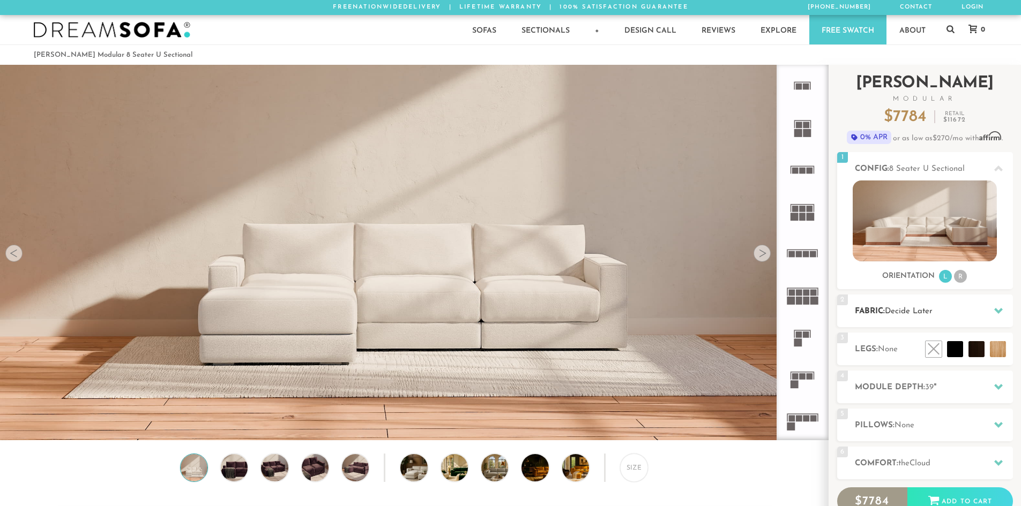
click at [903, 312] on span "Decide Later" at bounding box center [909, 312] width 48 height 8
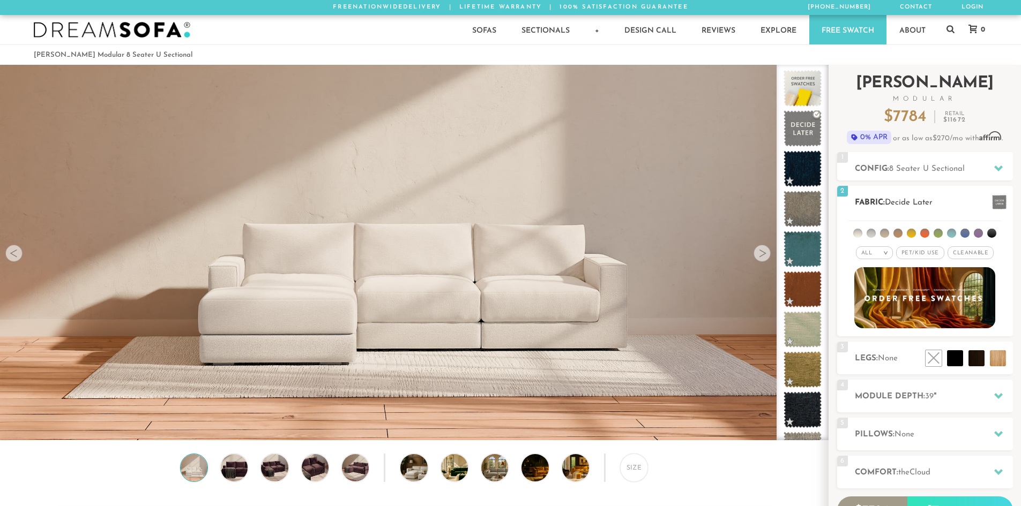
click at [939, 235] on li at bounding box center [937, 233] width 9 height 9
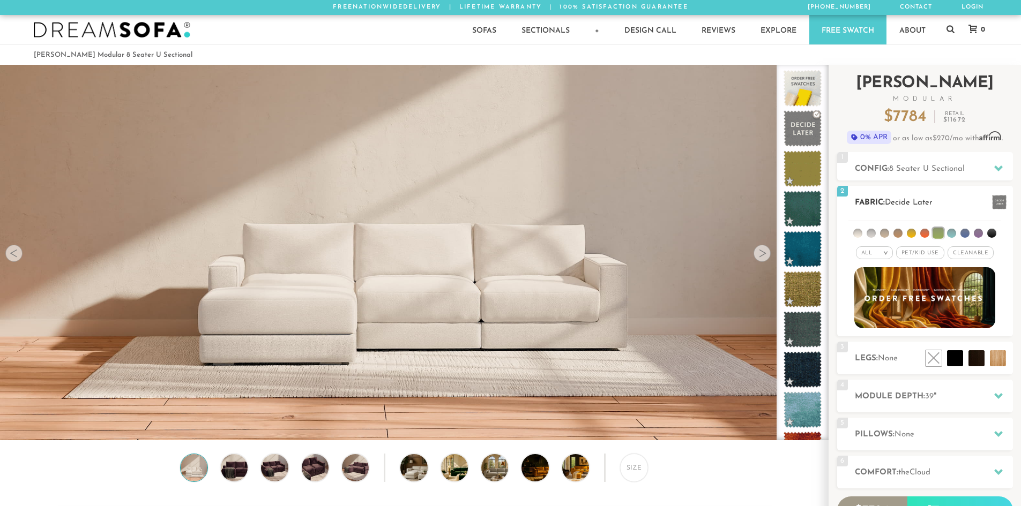
click at [980, 254] on span "Cleanable x" at bounding box center [970, 252] width 46 height 13
click at [920, 253] on span "Pet/Kid Use x" at bounding box center [916, 252] width 48 height 13
click at [878, 251] on em ">" at bounding box center [878, 252] width 8 height 5
click at [863, 250] on div "All >" at bounding box center [866, 252] width 37 height 13
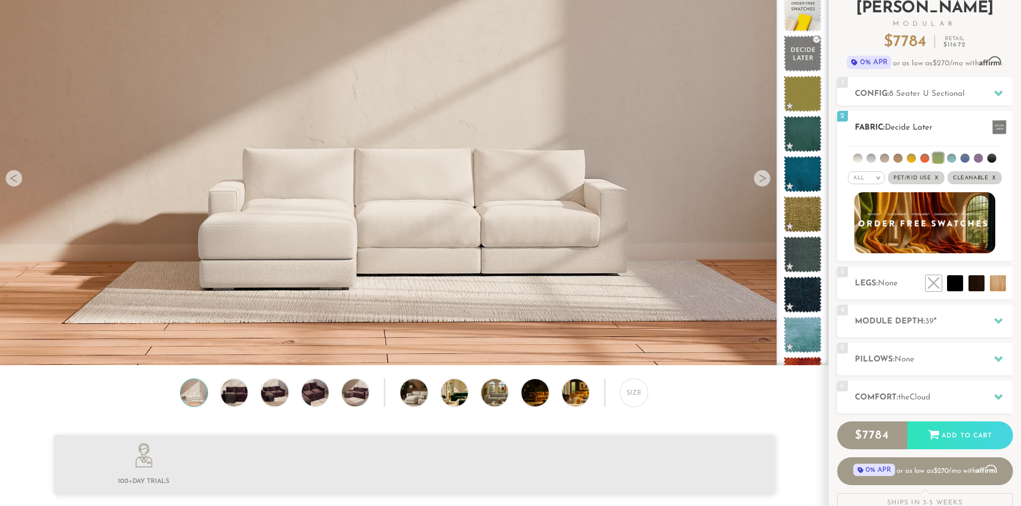
scroll to position [76, 0]
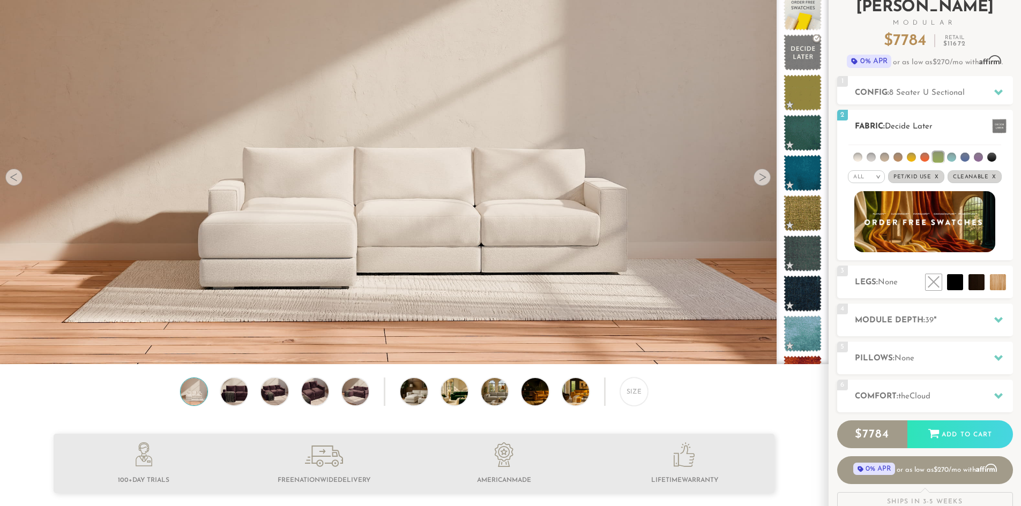
click at [922, 158] on li at bounding box center [924, 157] width 9 height 9
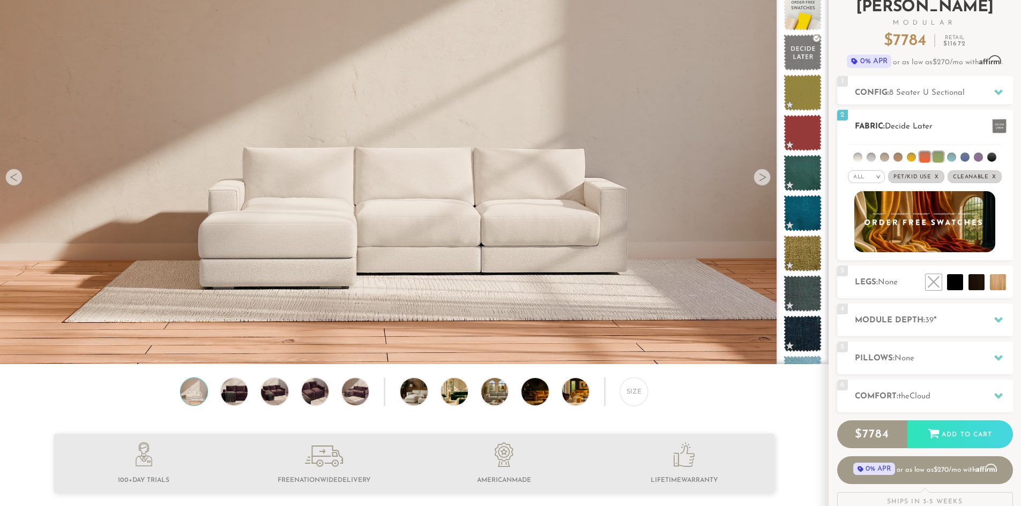
click at [937, 158] on li at bounding box center [937, 157] width 11 height 11
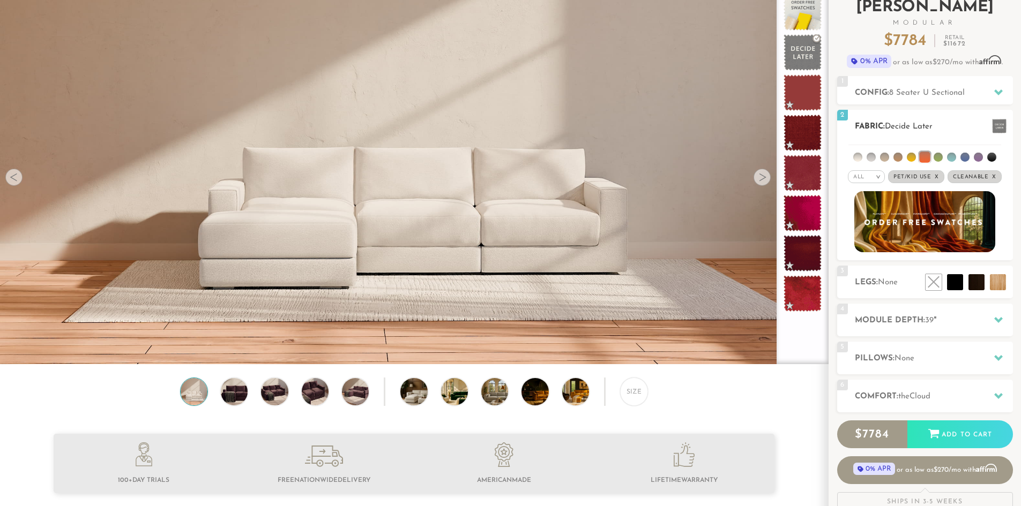
click at [935, 154] on li at bounding box center [937, 157] width 9 height 9
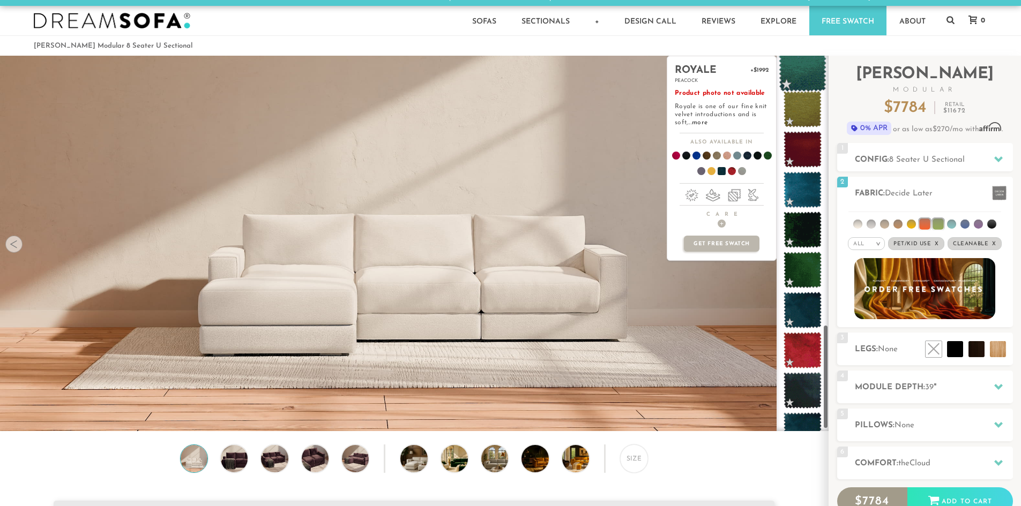
scroll to position [994, 0]
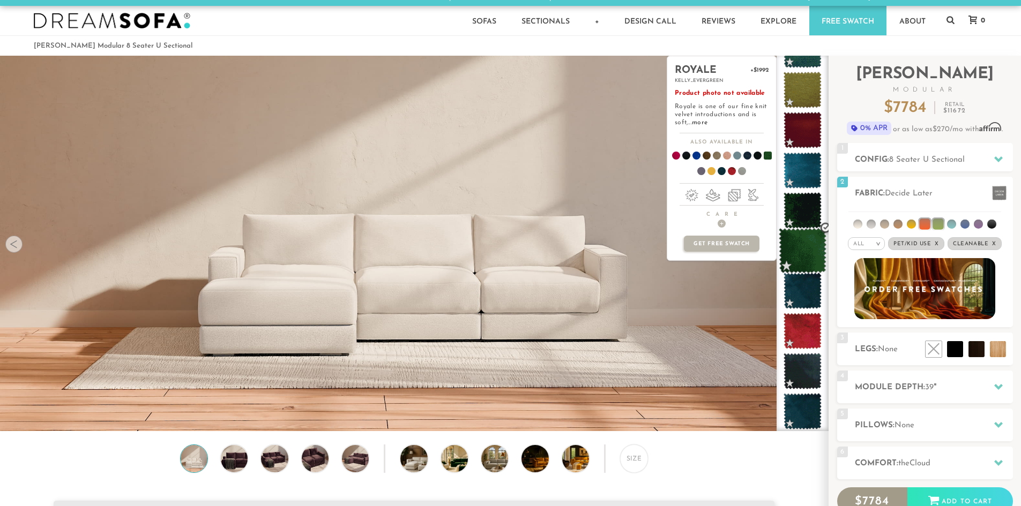
click at [796, 253] on span at bounding box center [802, 251] width 48 height 46
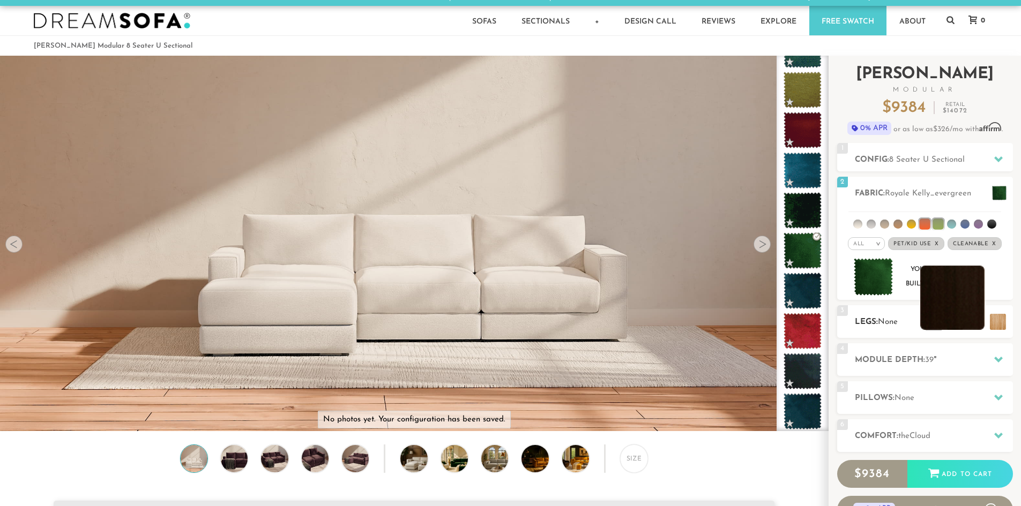
click at [975, 328] on li at bounding box center [952, 298] width 64 height 64
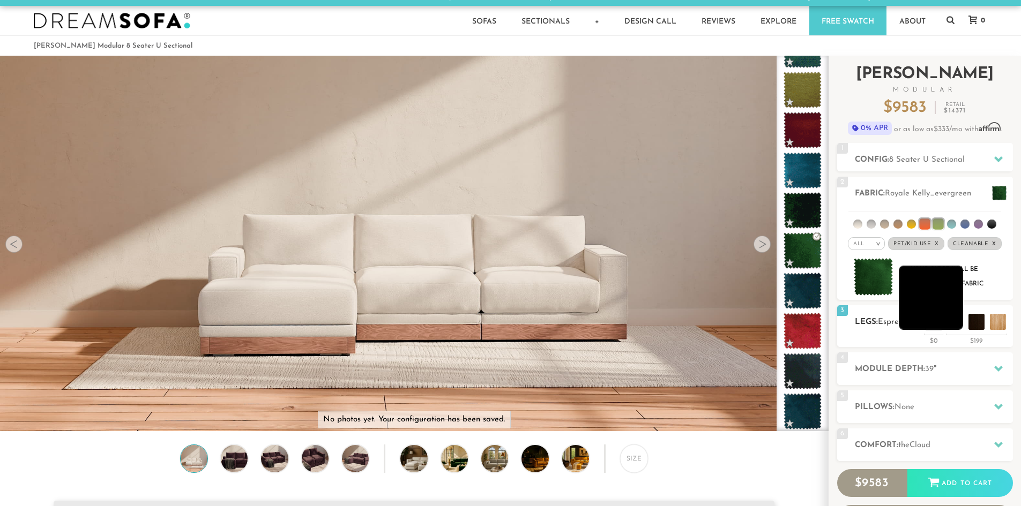
click at [958, 328] on li at bounding box center [930, 298] width 64 height 64
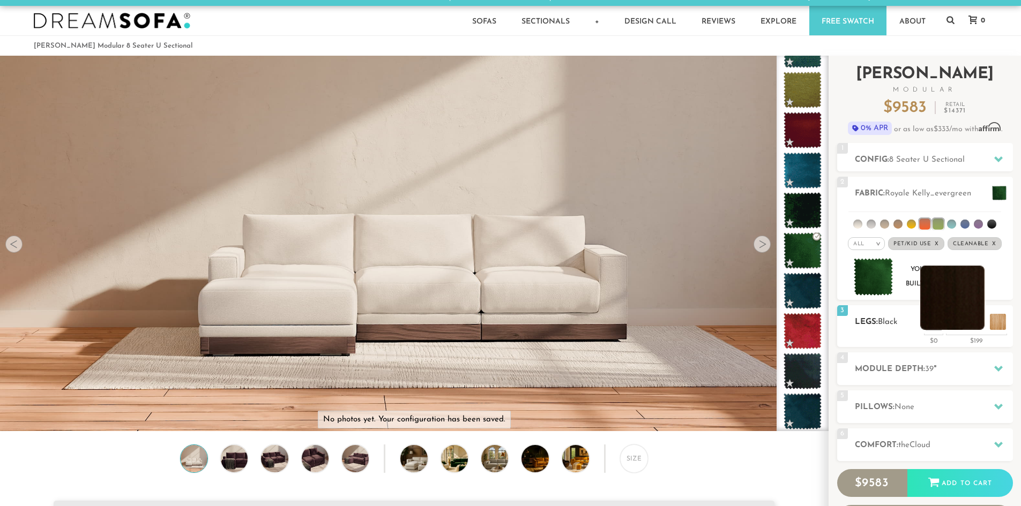
click at [976, 326] on li at bounding box center [952, 298] width 64 height 64
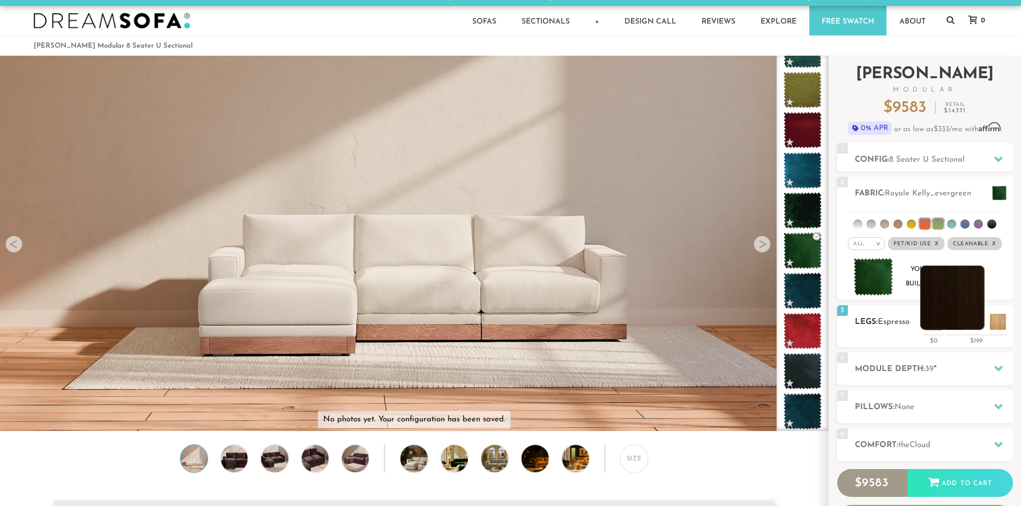
click at [952, 319] on li at bounding box center [952, 298] width 64 height 64
click at [954, 320] on li at bounding box center [930, 298] width 64 height 64
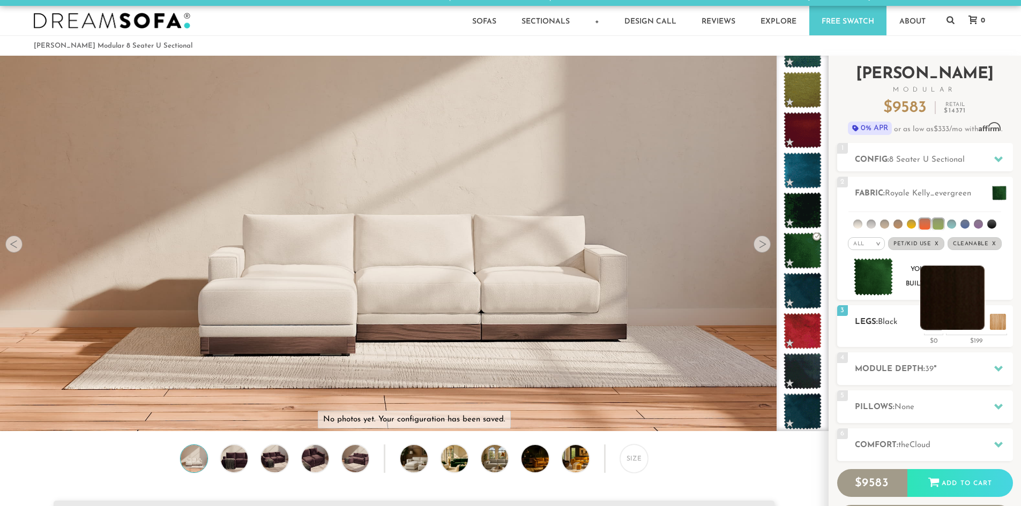
click at [980, 329] on li at bounding box center [952, 298] width 64 height 64
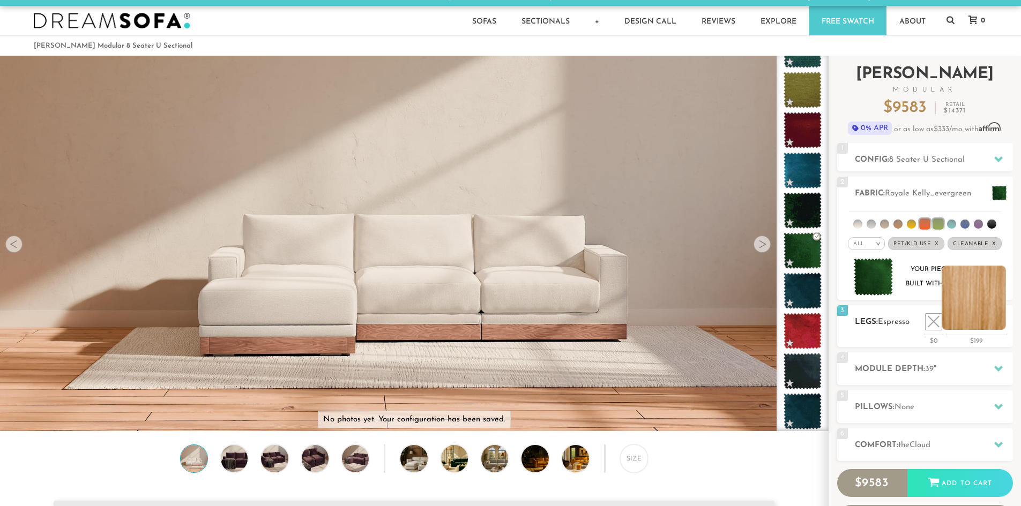
click at [1001, 327] on li at bounding box center [973, 298] width 64 height 64
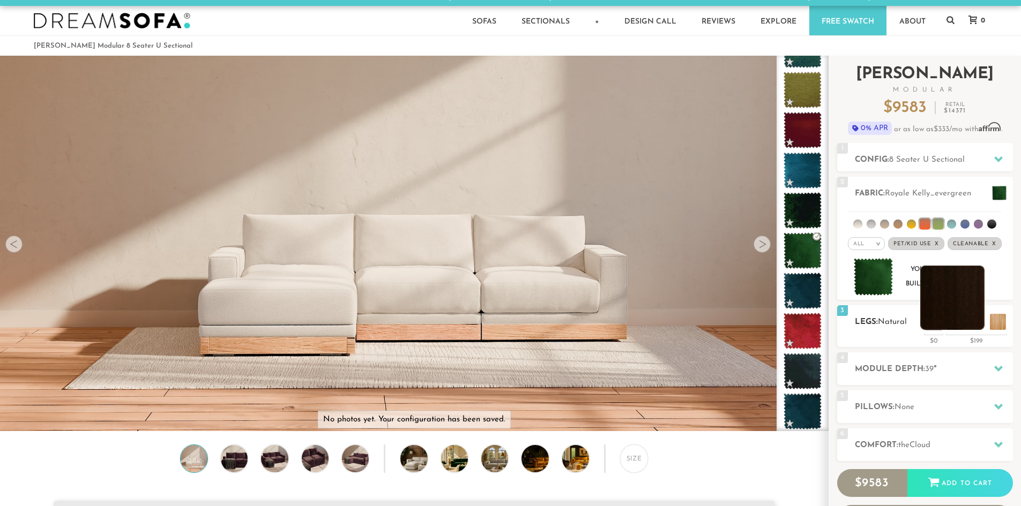
click at [975, 323] on li at bounding box center [952, 298] width 64 height 64
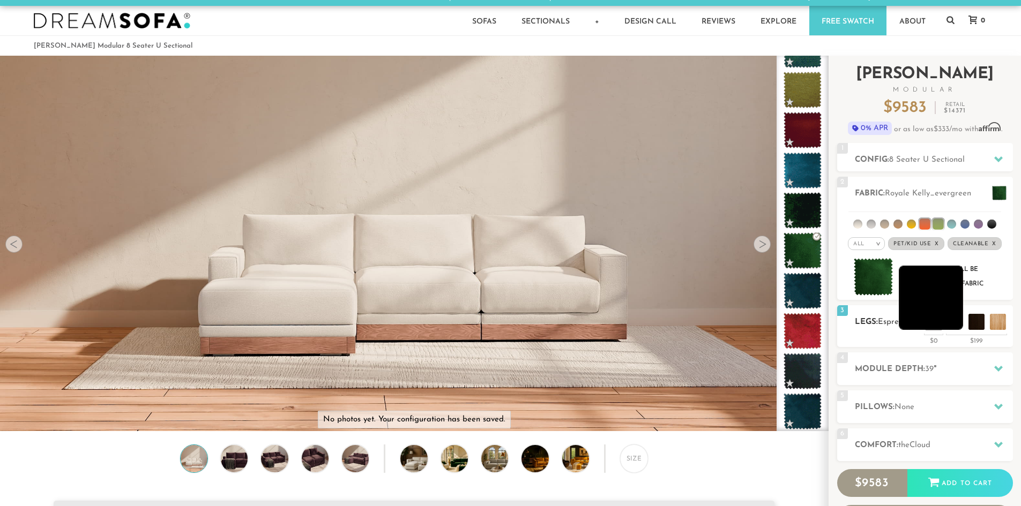
click at [953, 325] on li at bounding box center [930, 298] width 64 height 64
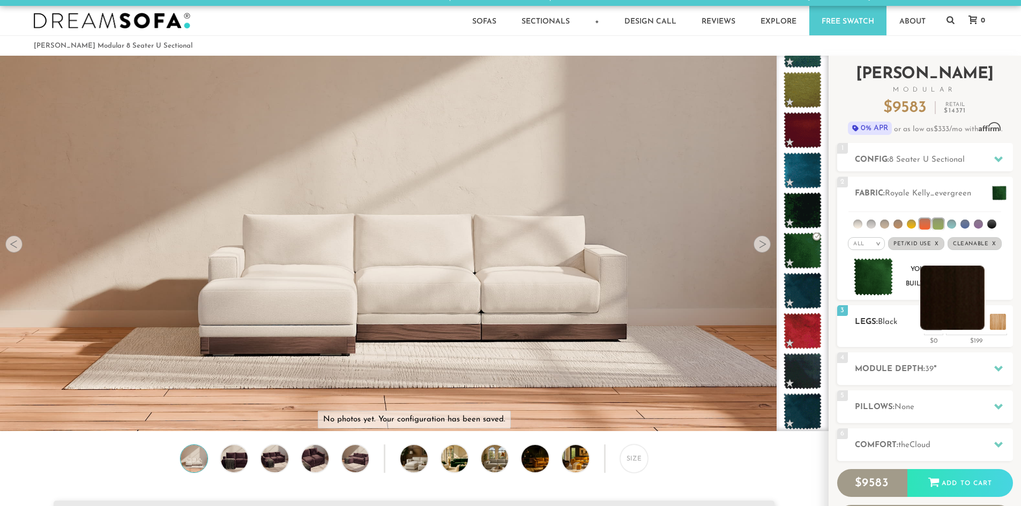
click at [977, 320] on li at bounding box center [952, 298] width 64 height 64
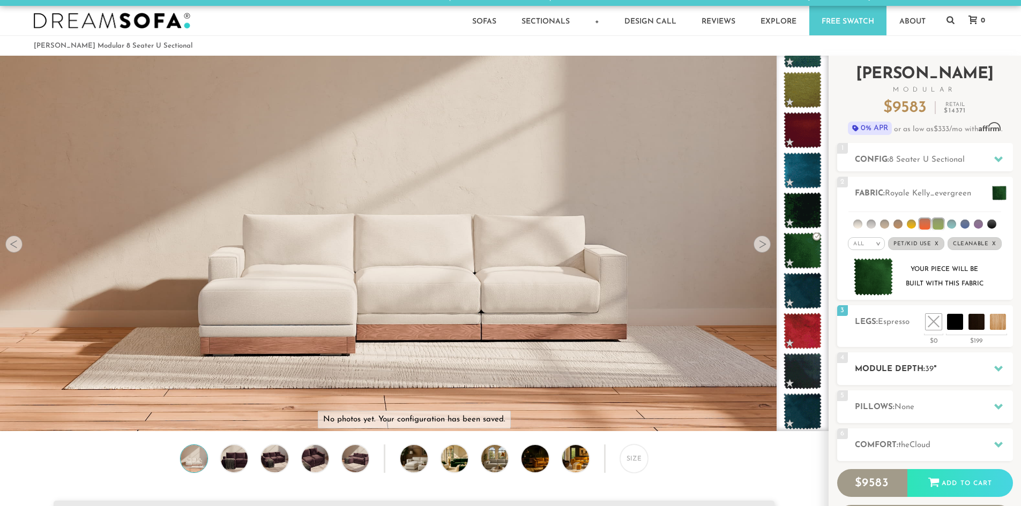
click at [920, 367] on h2 "Module Depth: 39 "" at bounding box center [934, 369] width 158 height 12
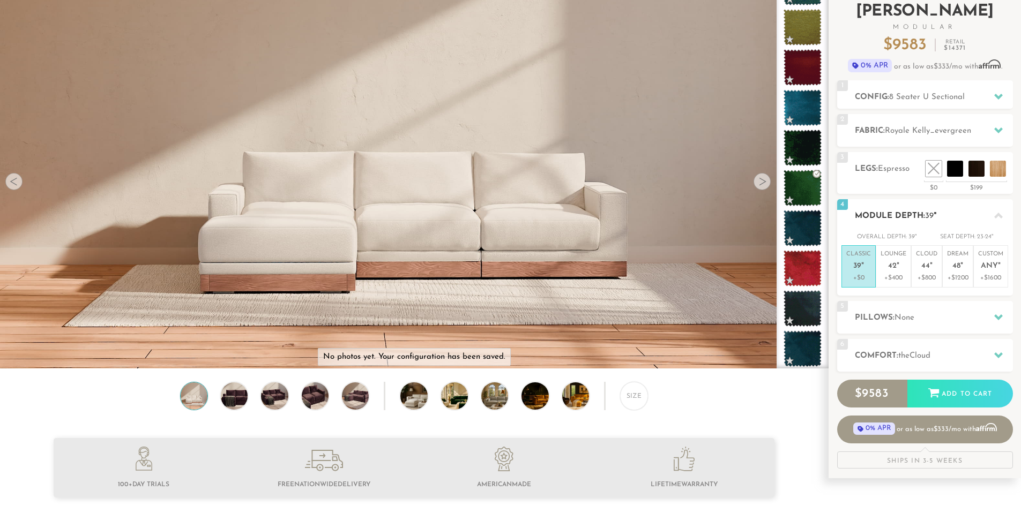
scroll to position [73, 0]
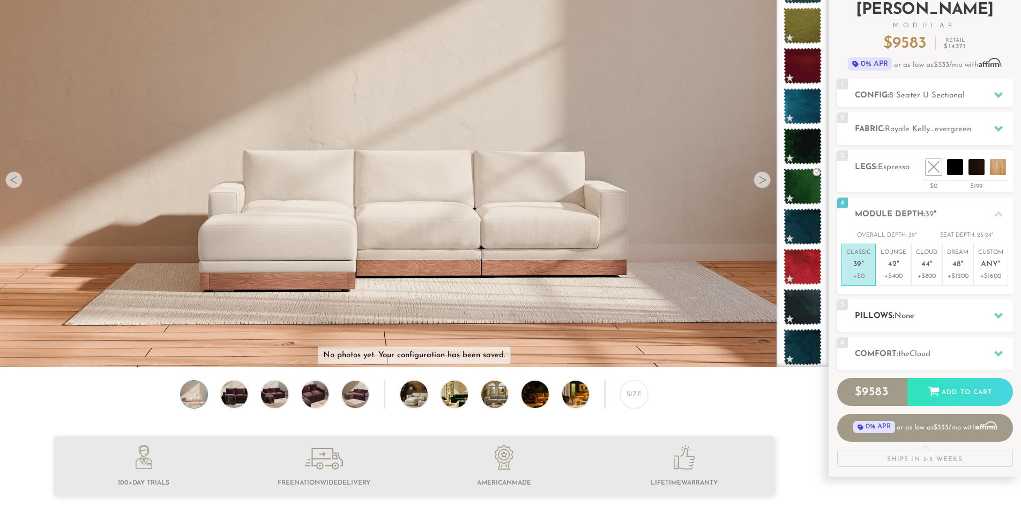
click at [881, 312] on h2 "Pillows: None" at bounding box center [934, 316] width 158 height 12
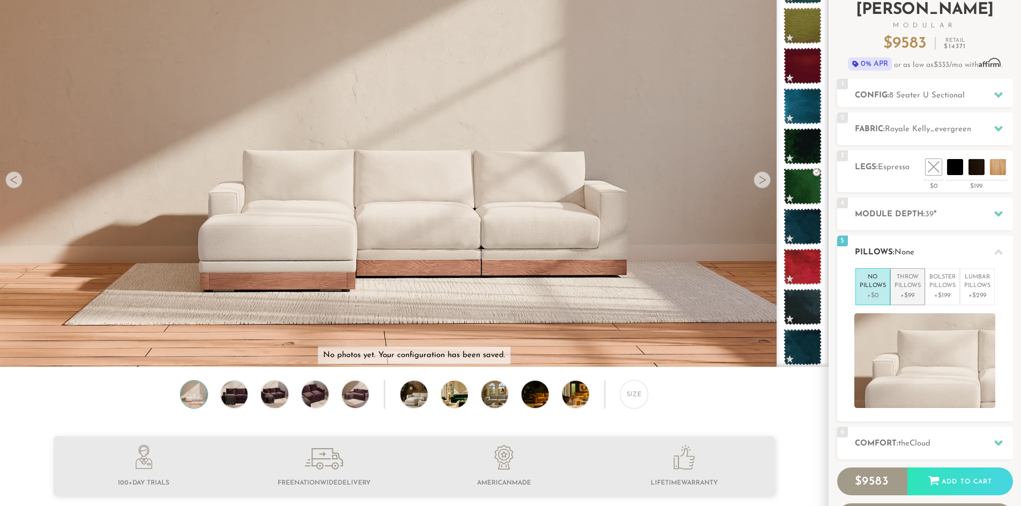
click at [917, 286] on p "Throw Pillows" at bounding box center [907, 282] width 26 height 18
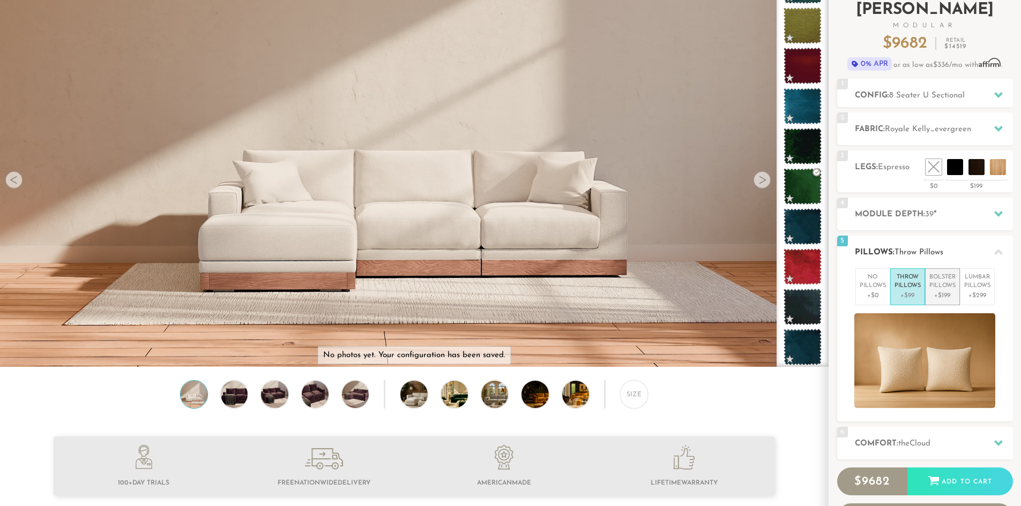
click at [936, 286] on p "Bolster Pillows" at bounding box center [942, 282] width 26 height 18
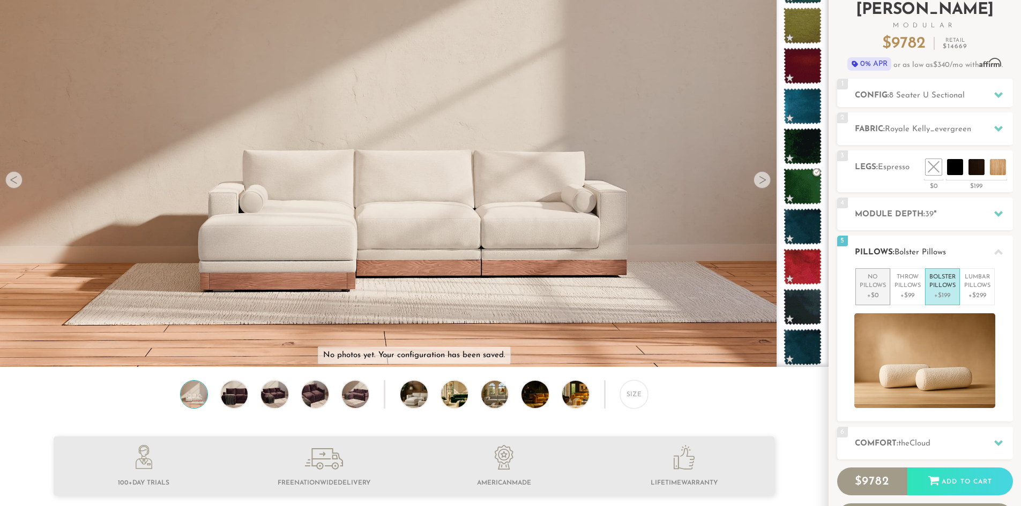
click at [875, 282] on p "No Pillows" at bounding box center [872, 282] width 26 height 18
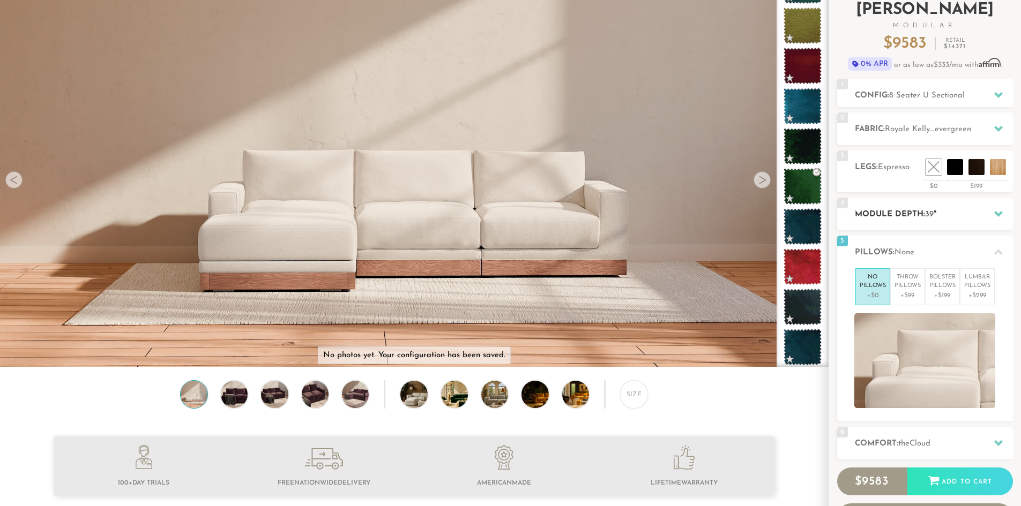
click at [894, 212] on h2 "Module Depth: 39 "" at bounding box center [934, 214] width 158 height 12
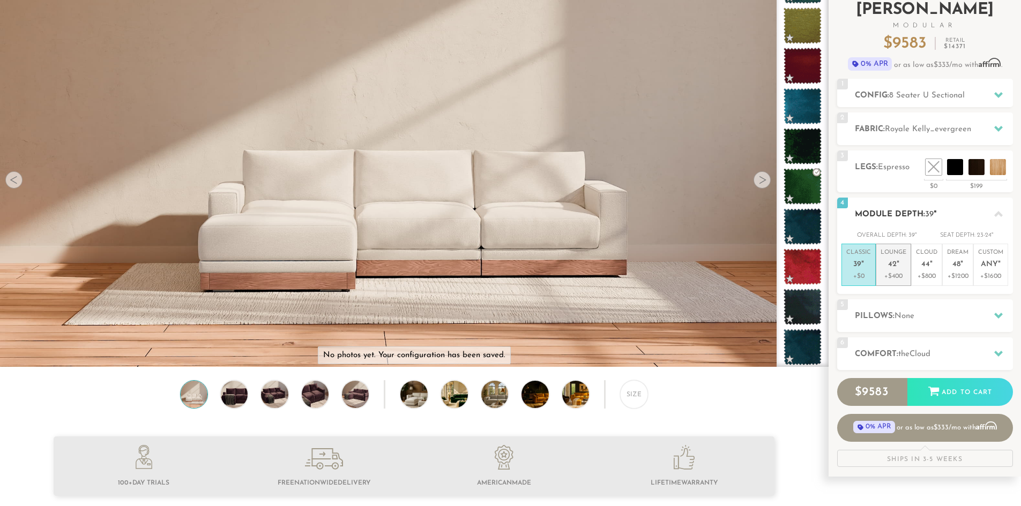
click at [892, 261] on span "42" at bounding box center [892, 264] width 9 height 9
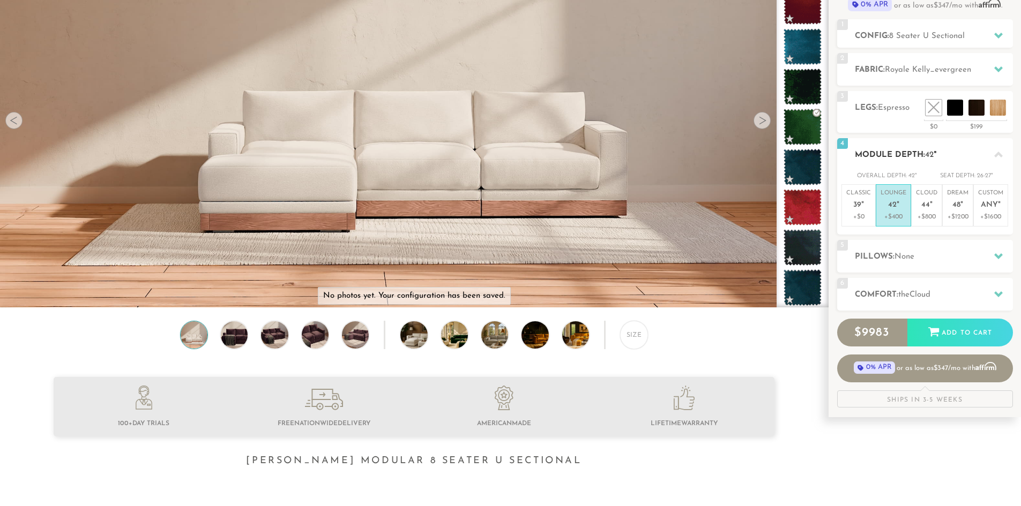
scroll to position [159, 0]
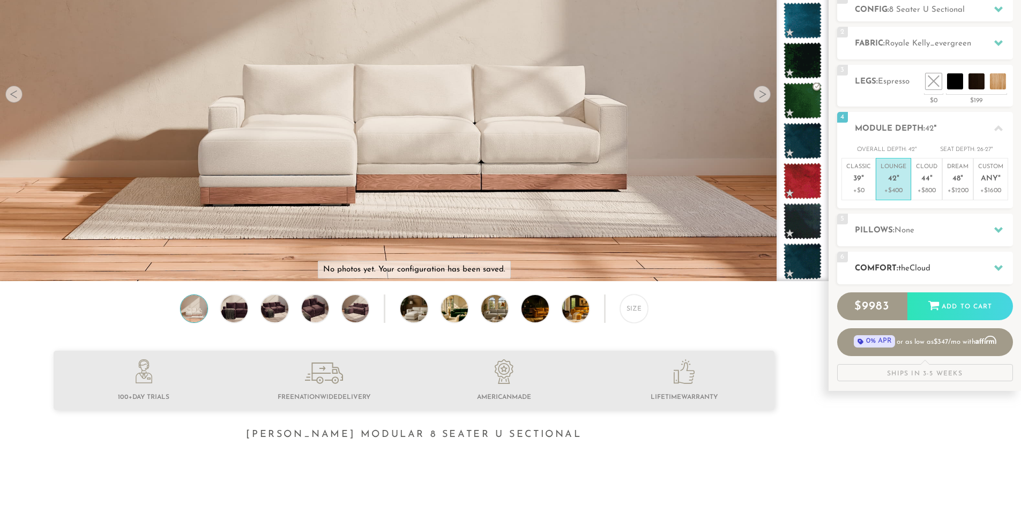
click at [909, 267] on span "the" at bounding box center [903, 269] width 11 height 8
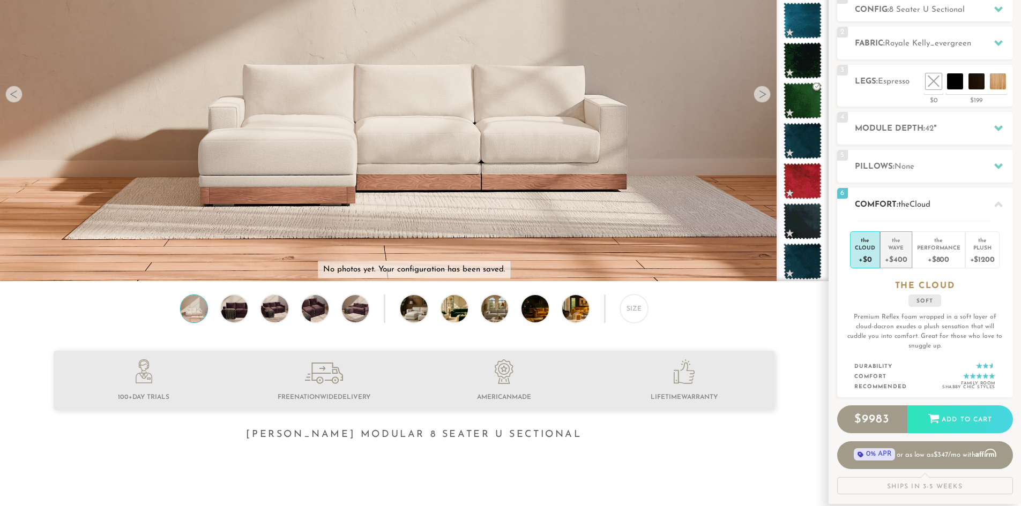
click at [901, 245] on div "Wave" at bounding box center [896, 248] width 22 height 8
click at [874, 244] on div "Cloud" at bounding box center [865, 248] width 20 height 8
click at [897, 244] on div "Wave" at bounding box center [896, 248] width 22 height 8
click at [860, 246] on div "Cloud" at bounding box center [865, 248] width 20 height 8
click at [900, 255] on div "+$400" at bounding box center [896, 259] width 22 height 16
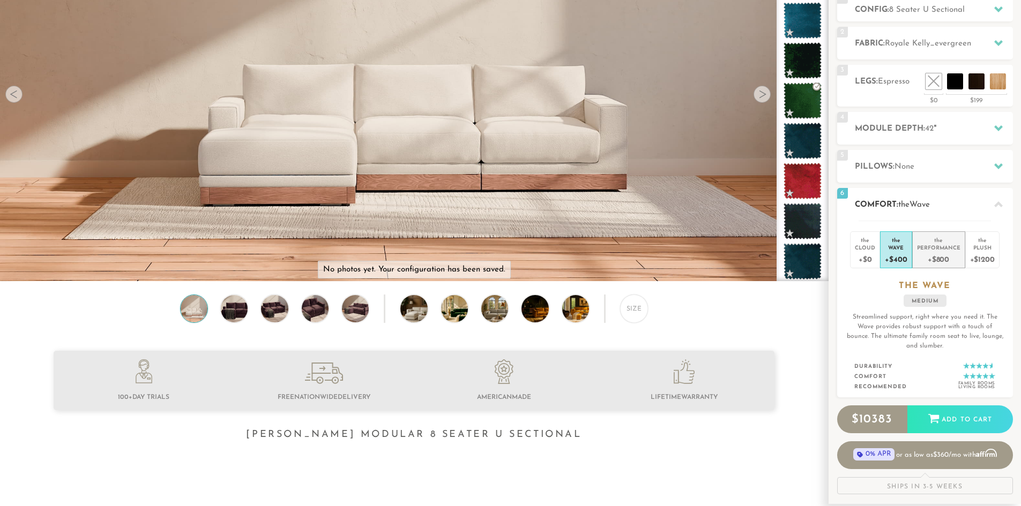
click at [932, 256] on div "+$800" at bounding box center [938, 259] width 43 height 16
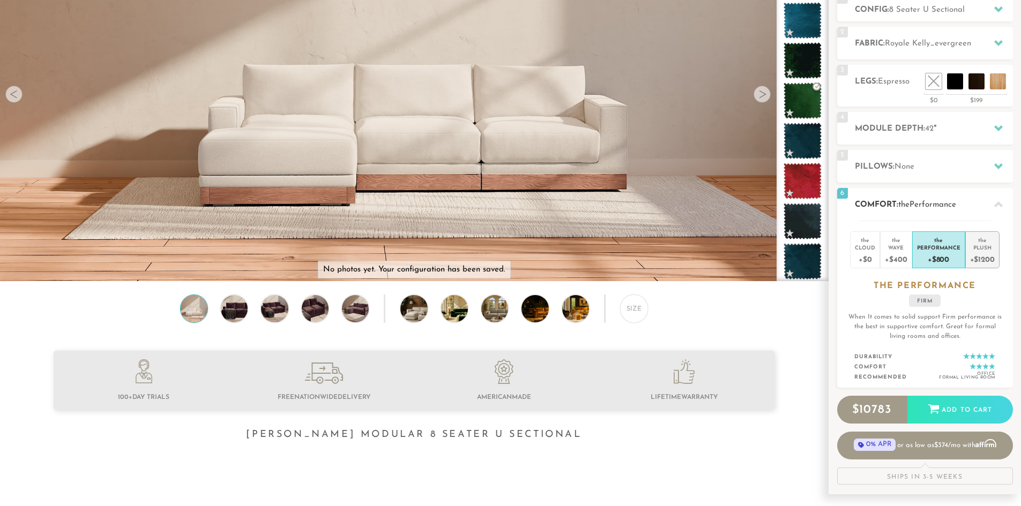
click at [985, 250] on div "Plush" at bounding box center [982, 248] width 25 height 8
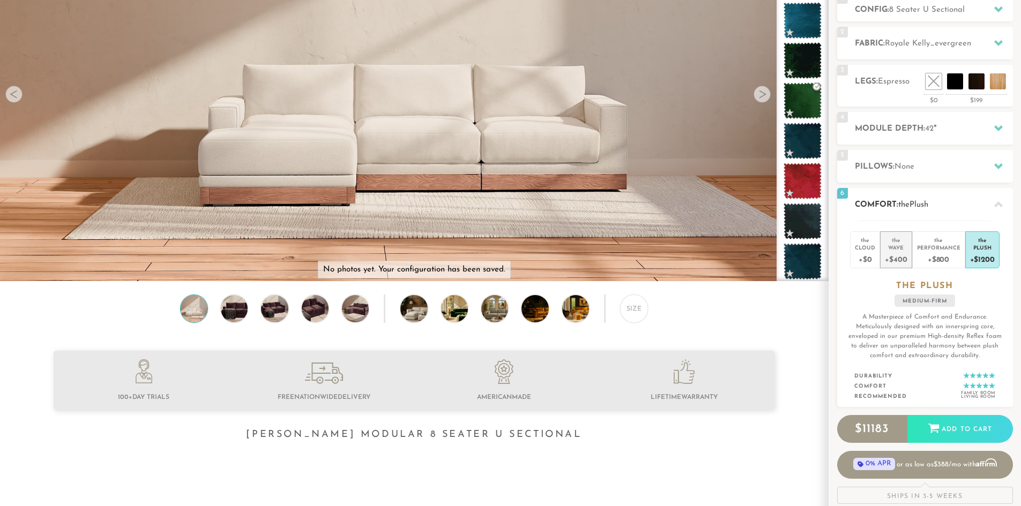
click at [905, 249] on div "Wave" at bounding box center [896, 248] width 22 height 8
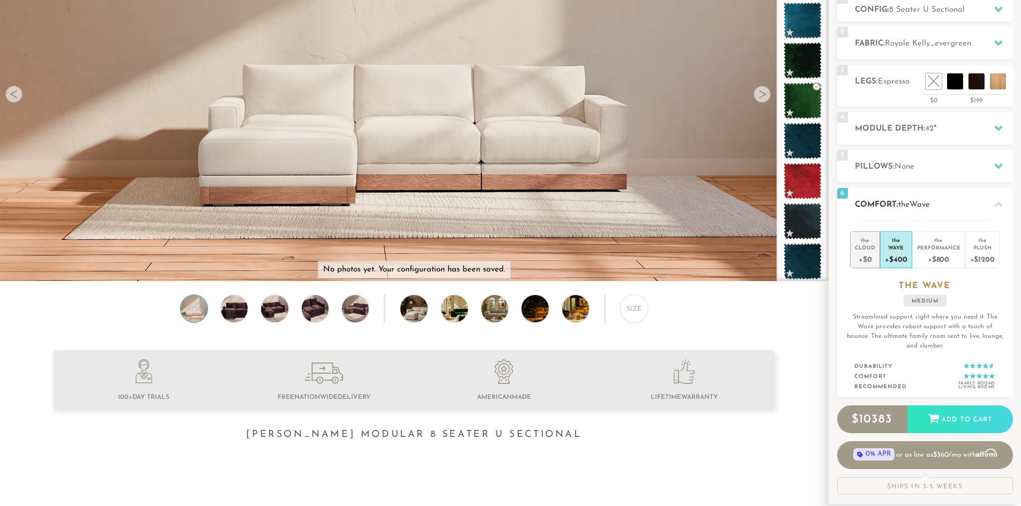
click at [866, 245] on div "Cloud" at bounding box center [865, 248] width 20 height 8
click at [900, 248] on div "Wave" at bounding box center [896, 248] width 22 height 8
click at [975, 249] on div "Plush" at bounding box center [982, 248] width 25 height 8
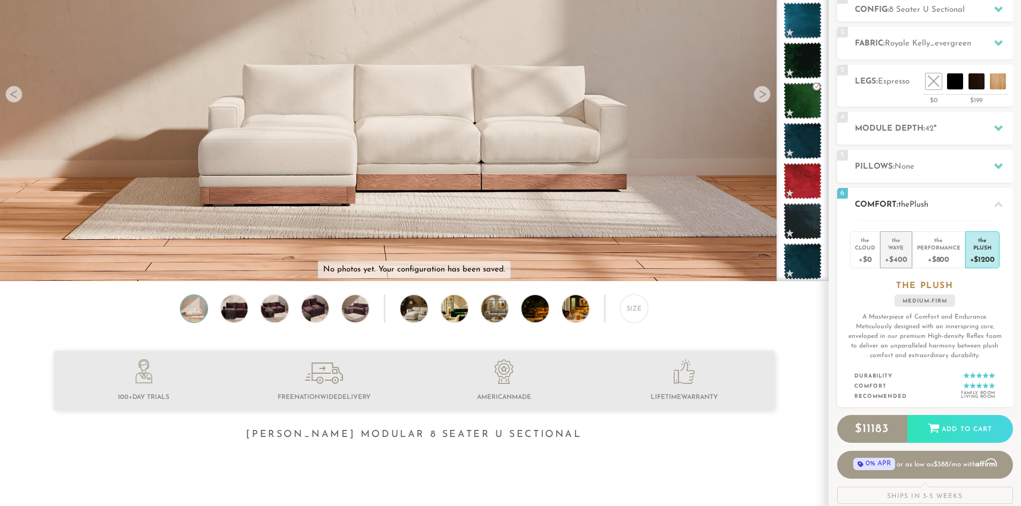
click at [893, 244] on div "Wave" at bounding box center [896, 248] width 22 height 8
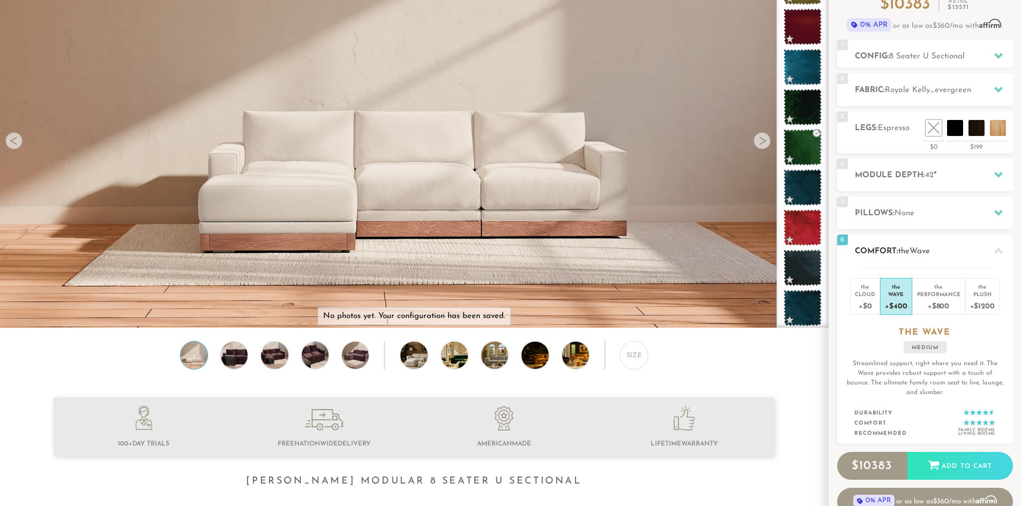
scroll to position [0, 0]
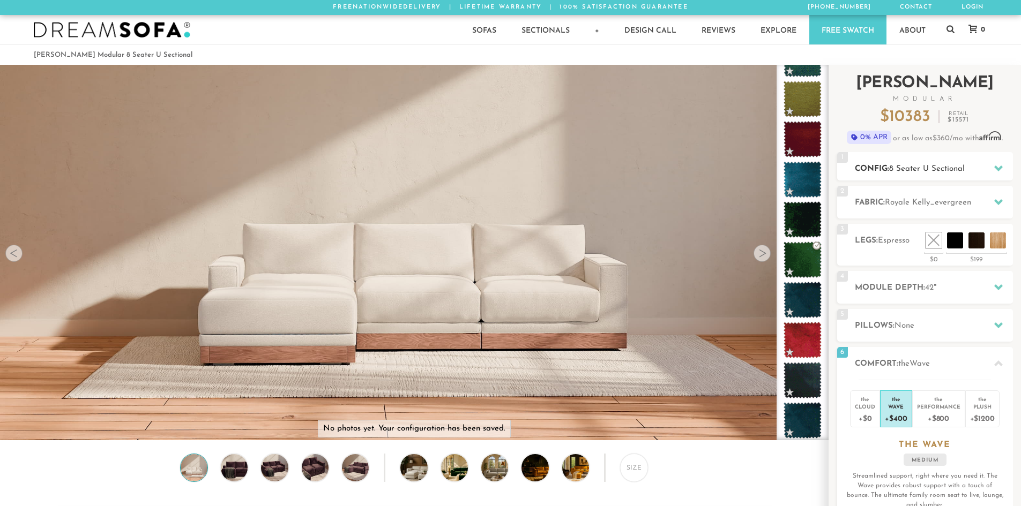
click at [930, 163] on h2 "Config: 8 Seater U Sectional" at bounding box center [934, 169] width 158 height 12
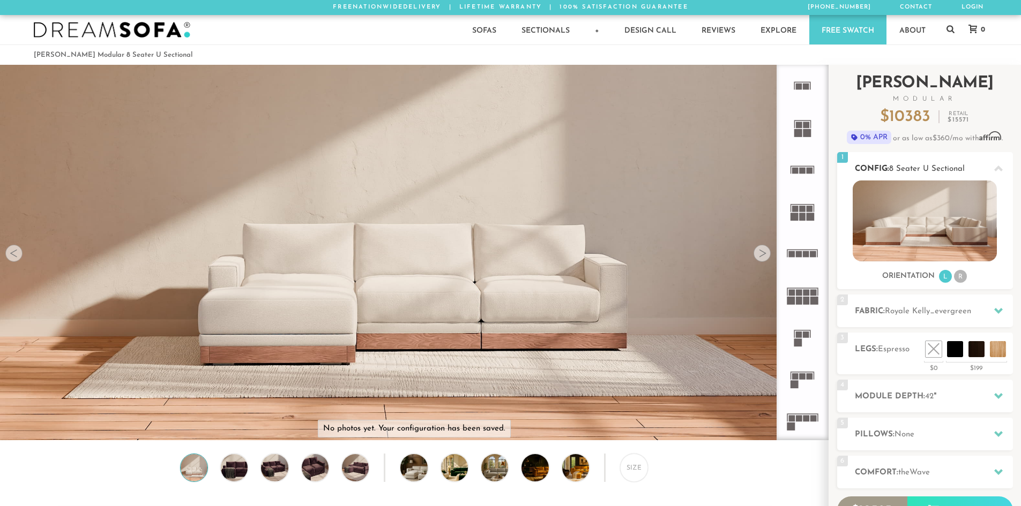
click at [933, 230] on img at bounding box center [924, 221] width 144 height 81
click at [763, 248] on div at bounding box center [761, 253] width 17 height 17
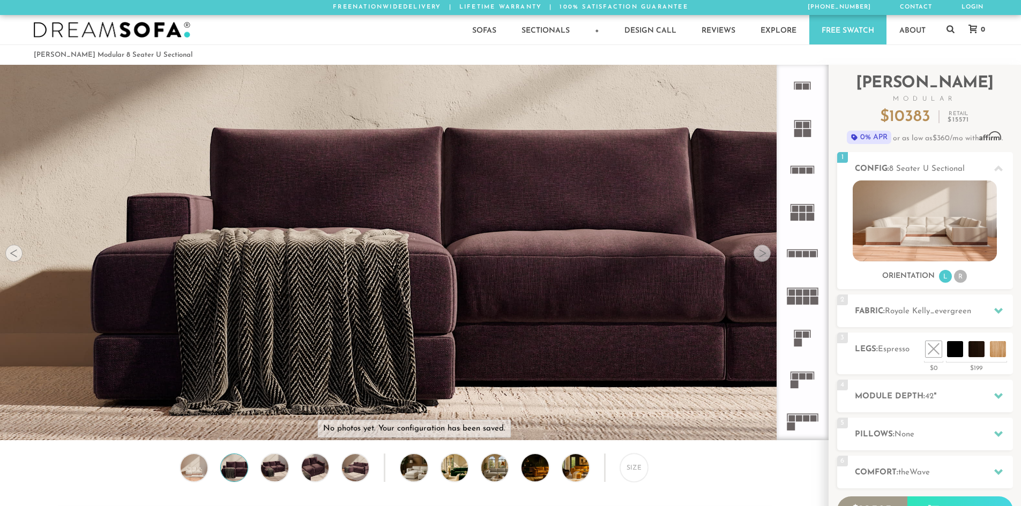
click at [763, 248] on div at bounding box center [761, 253] width 17 height 17
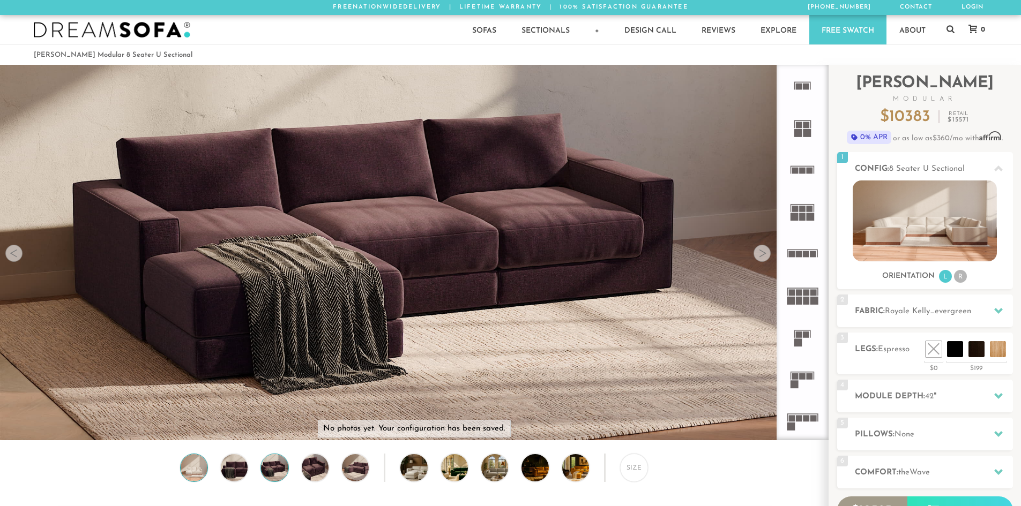
click at [184, 466] on img at bounding box center [194, 467] width 32 height 27
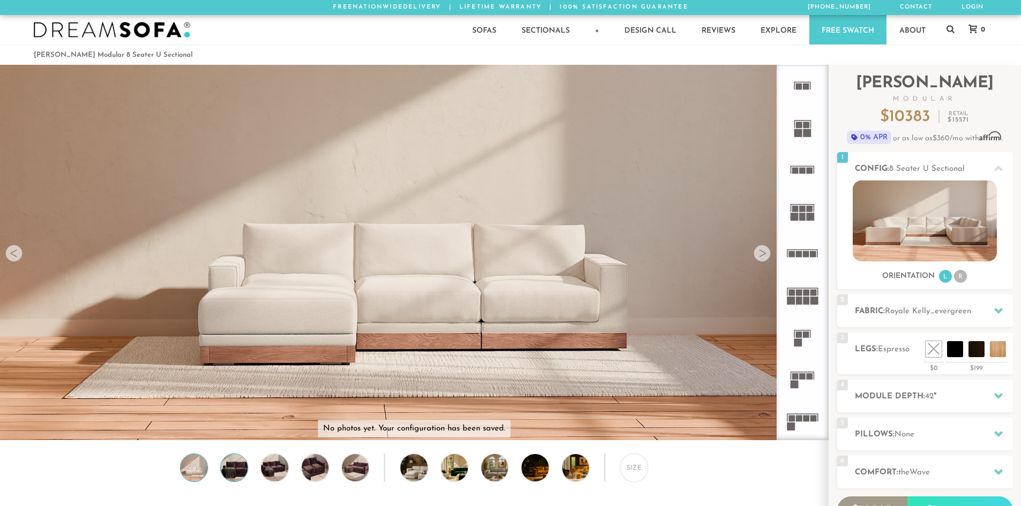
click at [227, 474] on img at bounding box center [234, 467] width 32 height 27
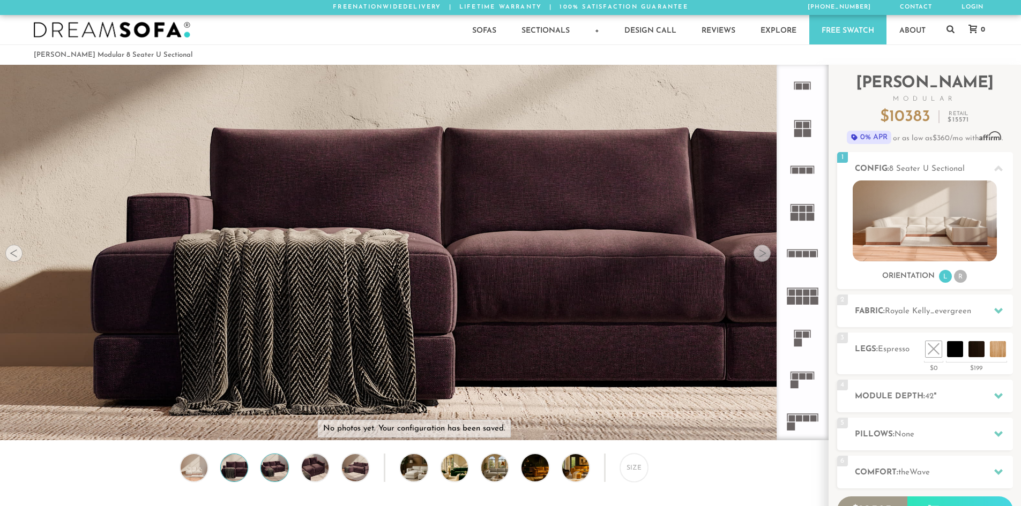
click at [263, 476] on img at bounding box center [274, 467] width 32 height 27
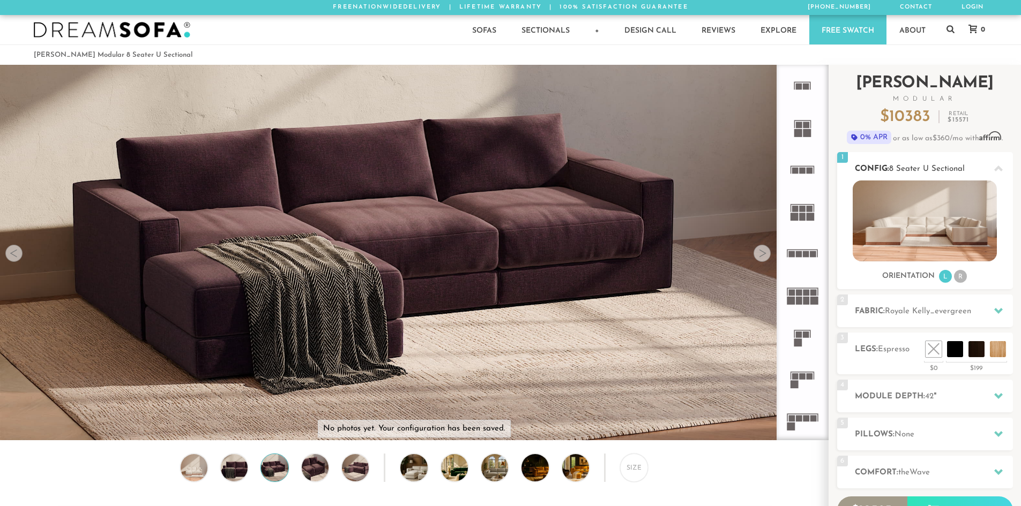
click at [929, 228] on img at bounding box center [924, 221] width 144 height 81
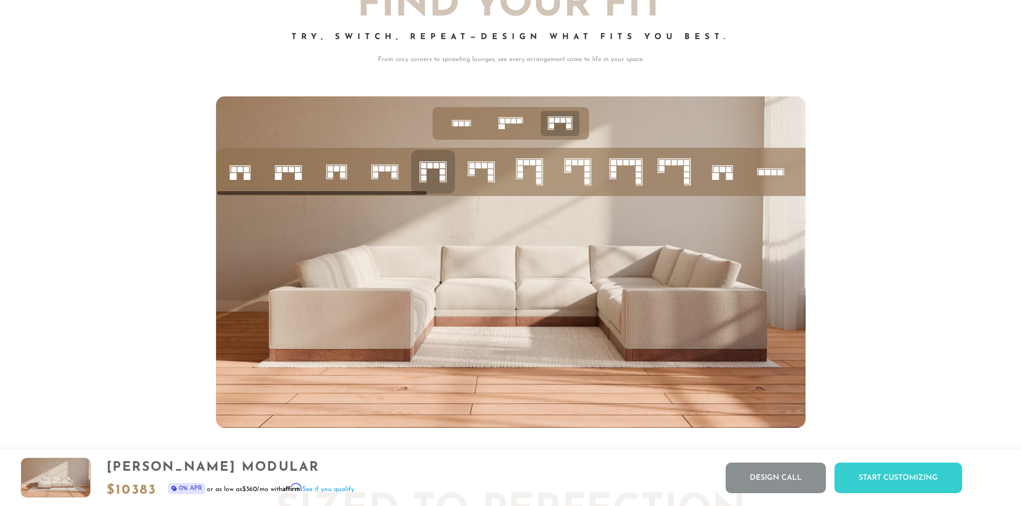
scroll to position [4559, 0]
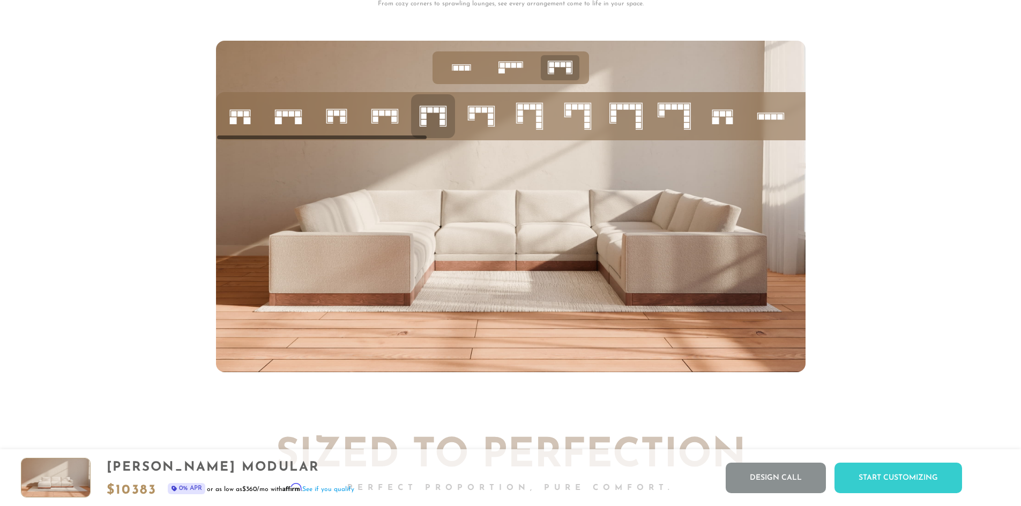
click at [886, 269] on div at bounding box center [510, 207] width 1021 height 332
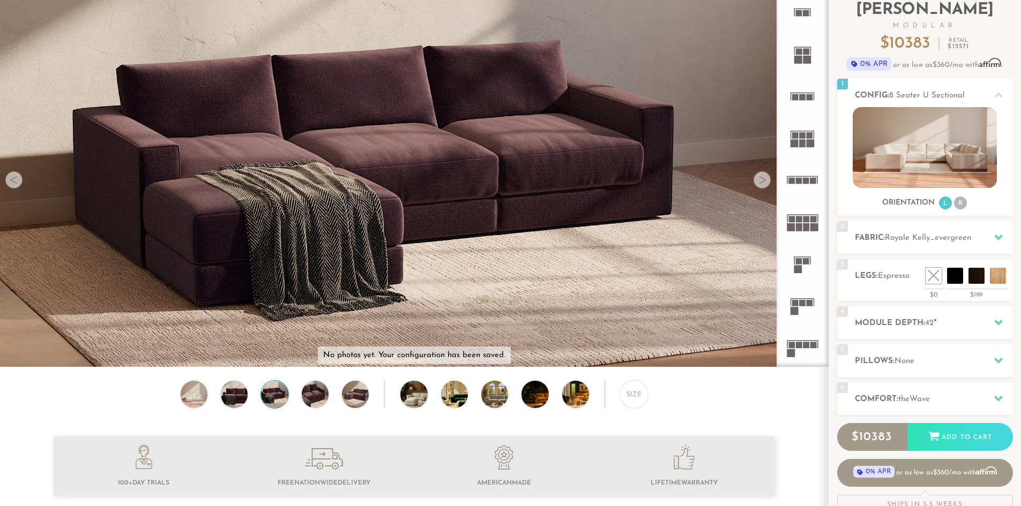
scroll to position [164, 0]
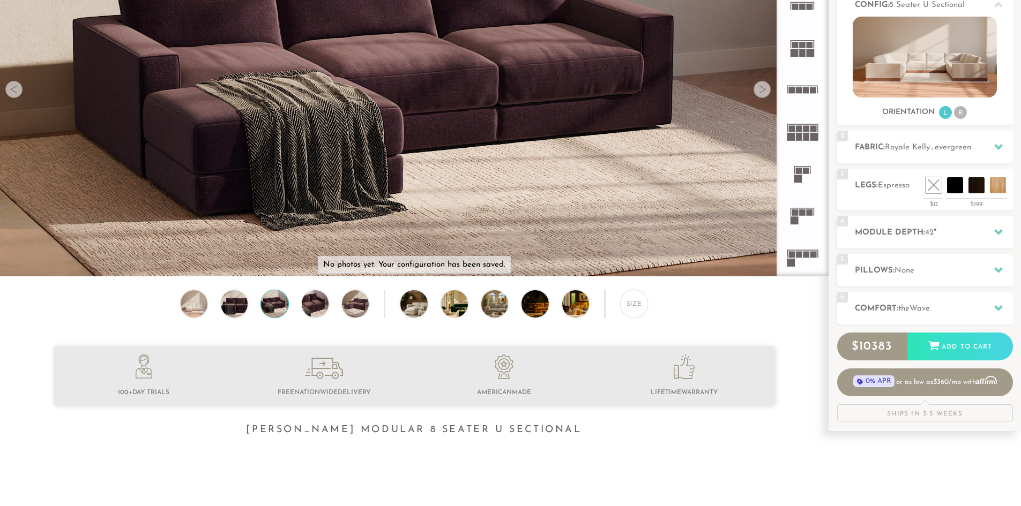
click at [942, 414] on div "Ships in 3-5 Weeks" at bounding box center [925, 413] width 176 height 17
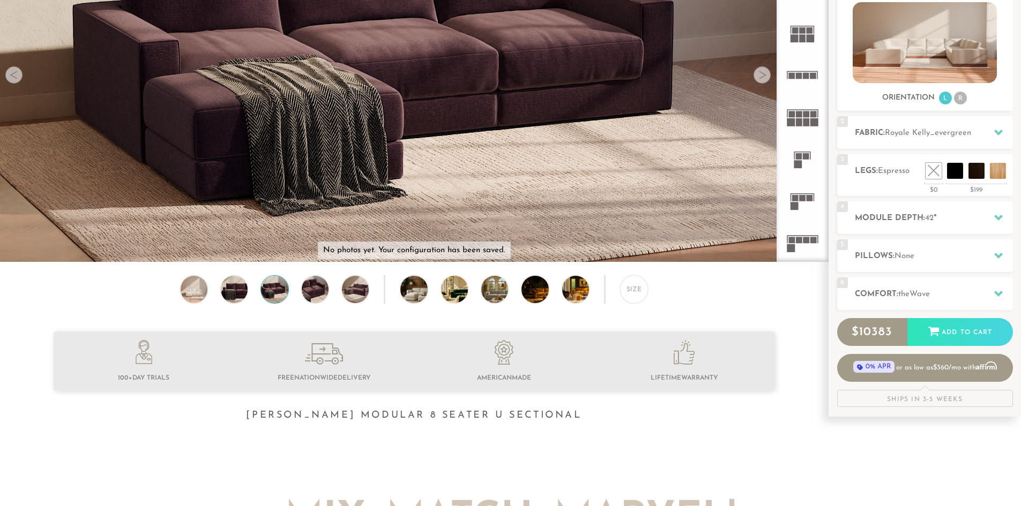
scroll to position [0, 0]
